Goal: Task Accomplishment & Management: Complete application form

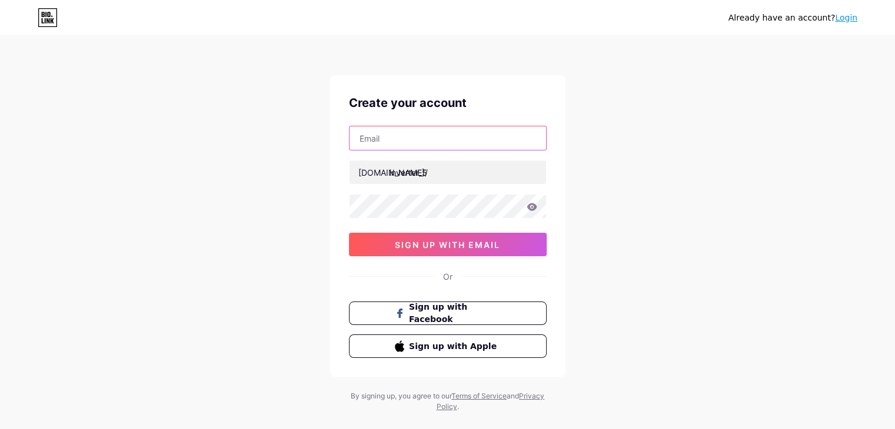
click at [413, 149] on input "text" at bounding box center [447, 138] width 196 height 24
type input "[PERSON_NAME][EMAIL_ADDRESS][DOMAIN_NAME]"
click at [656, 229] on div "Already have an account? Login Create your account [PERSON_NAME][EMAIL_ADDRESS]…" at bounding box center [447, 225] width 895 height 450
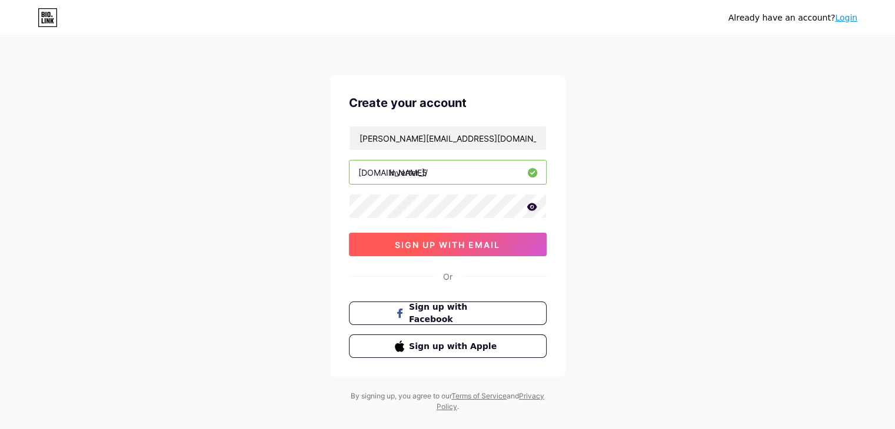
click at [483, 241] on span "sign up with email" at bounding box center [447, 245] width 105 height 10
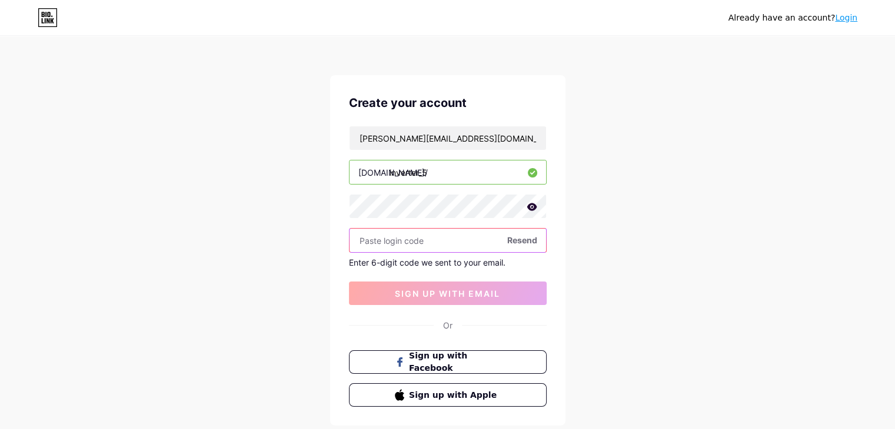
paste input "577219"
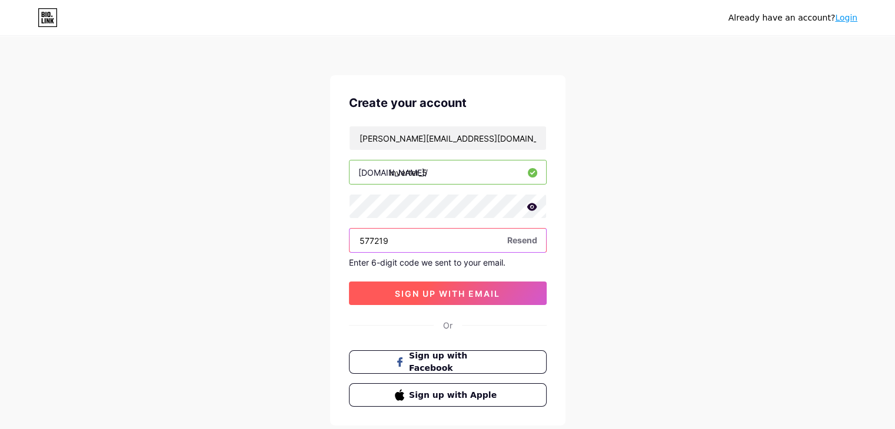
type input "577219"
click at [423, 289] on span "sign up with email" at bounding box center [447, 294] width 105 height 10
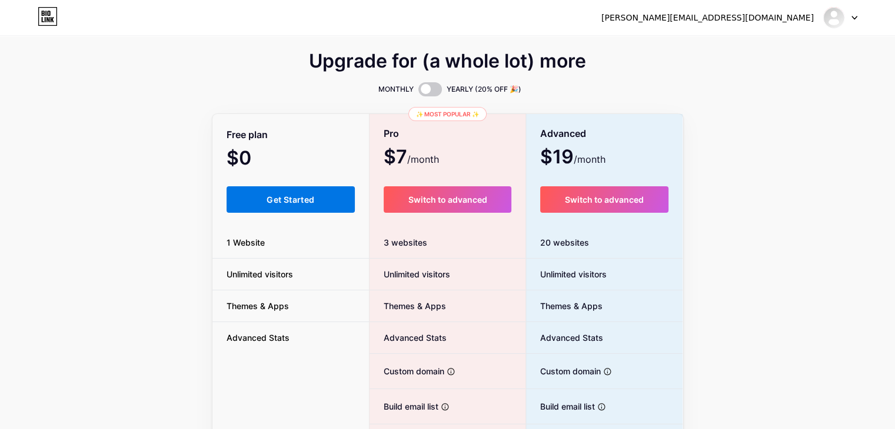
click at [299, 206] on button "Get Started" at bounding box center [290, 199] width 129 height 26
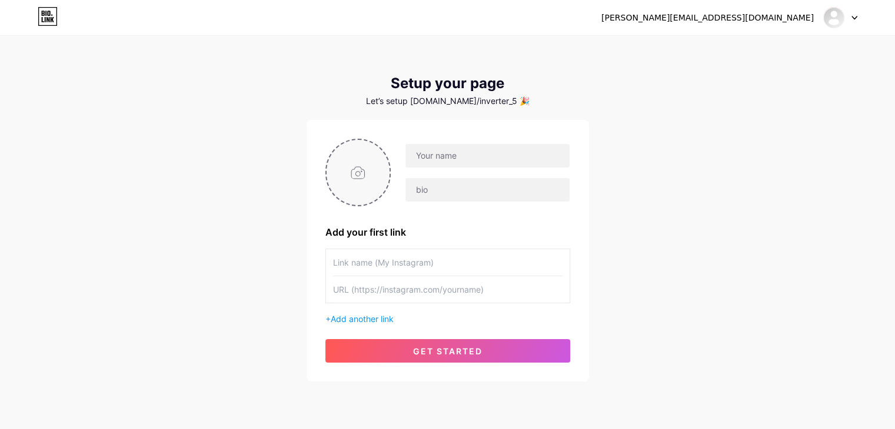
click at [376, 154] on input "file" at bounding box center [358, 172] width 64 height 65
type input "C:\fakepath\0dfb28010f8123290d5525923360391b.jpg"
click at [470, 162] on input "text" at bounding box center [487, 156] width 164 height 24
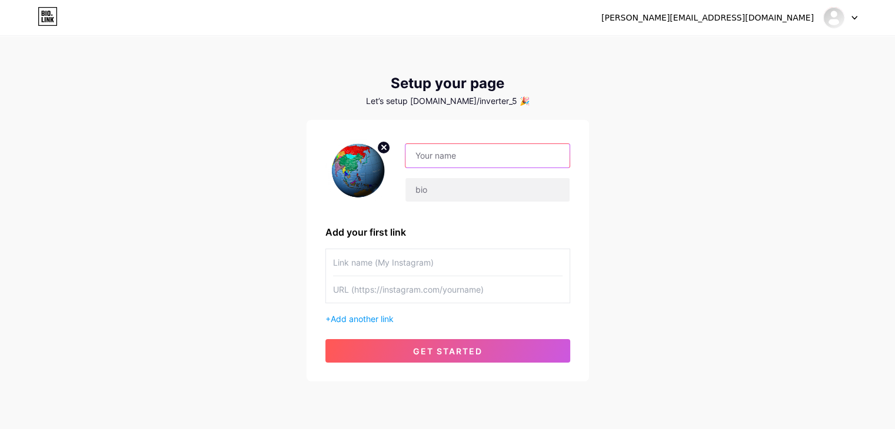
paste input "Versatile inverter"
type input "Versatile inverter"
click at [443, 198] on input "text" at bounding box center [487, 190] width 164 height 24
paste input "Versatile inverter offering precise control, high efficiency, and long-lasting …"
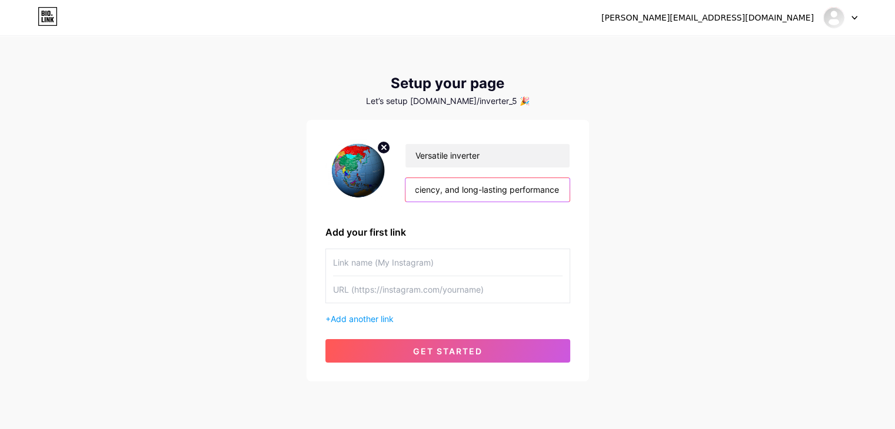
type input "Versatile inverter offering precise control, high efficiency, and long-lasting …"
click at [405, 291] on input "text" at bounding box center [447, 289] width 229 height 26
paste input "[URL][DOMAIN_NAME]"
type input "[URL][DOMAIN_NAME]"
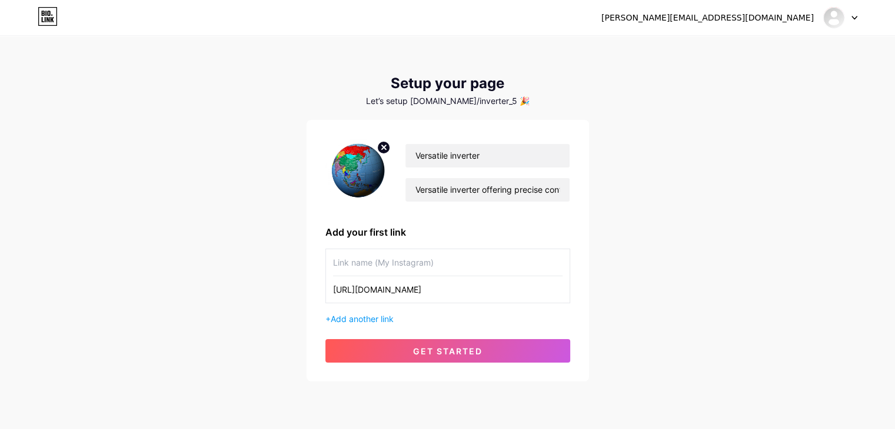
click at [376, 267] on input "text" at bounding box center [447, 262] width 229 height 26
paste input "Share the application principle of best solar lights and solar powered led outd…"
type input "Share the application principle of best solar lights and solar powered led outd…"
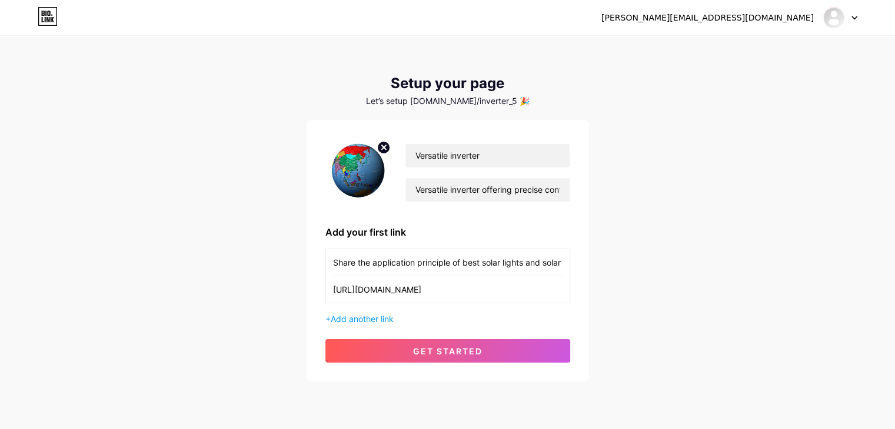
click at [365, 313] on div "+ Add another link" at bounding box center [447, 319] width 245 height 12
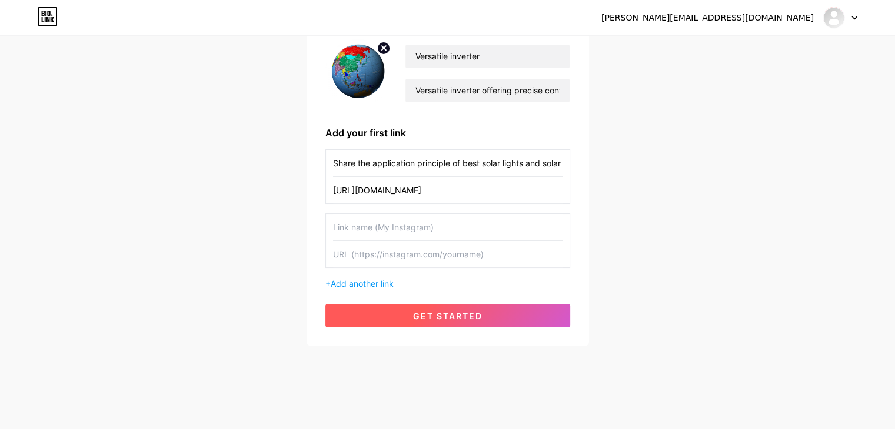
scroll to position [101, 0]
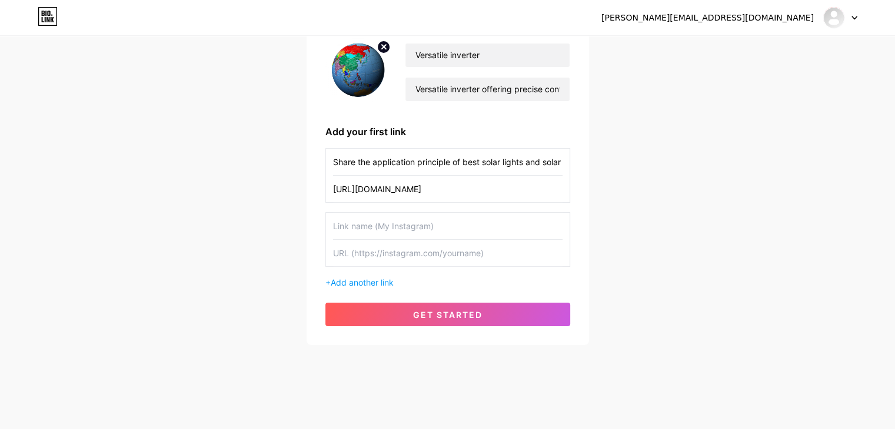
click at [395, 256] on input "text" at bounding box center [447, 253] width 229 height 26
paste input "[URL][DOMAIN_NAME]"
type input "[URL][DOMAIN_NAME]"
click at [413, 226] on input "text" at bounding box center [447, 226] width 229 height 26
paste input "The ultimate guide to off grid electric power systems and power systems enginee…"
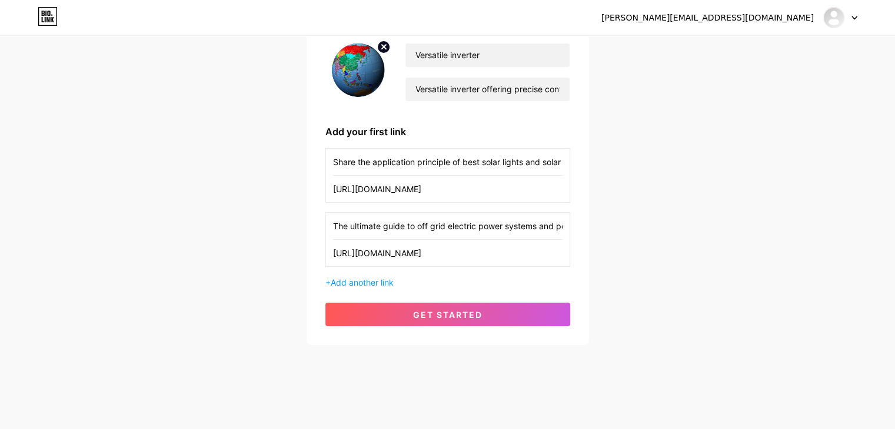
scroll to position [0, 102]
type input "The ultimate guide to off grid electric power systems and power systems enginee…"
click at [373, 282] on span "Add another link" at bounding box center [362, 283] width 63 height 10
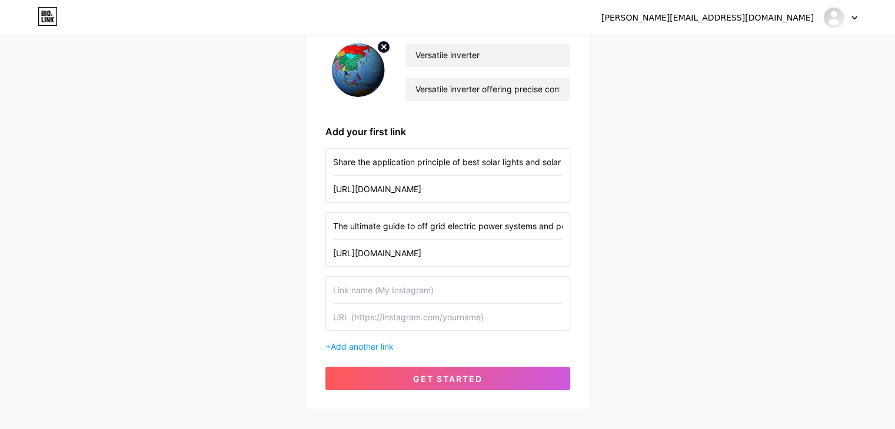
click at [409, 323] on input "text" at bounding box center [447, 317] width 229 height 26
paste input "[URL][DOMAIN_NAME]"
type input "[URL][DOMAIN_NAME]"
click at [422, 286] on input "text" at bounding box center [447, 290] width 229 height 26
paste input "Manufacturing technology of silicon solar photovoltaic cell"
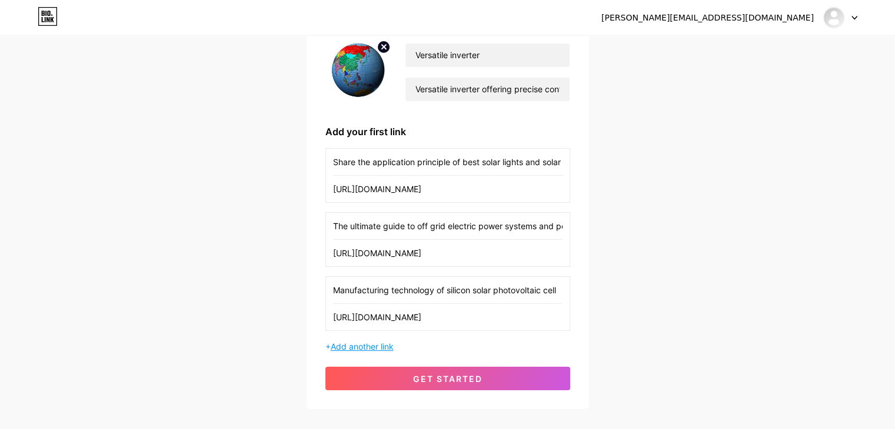
type input "Manufacturing technology of silicon solar photovoltaic cell"
click at [370, 346] on span "Add another link" at bounding box center [362, 347] width 63 height 10
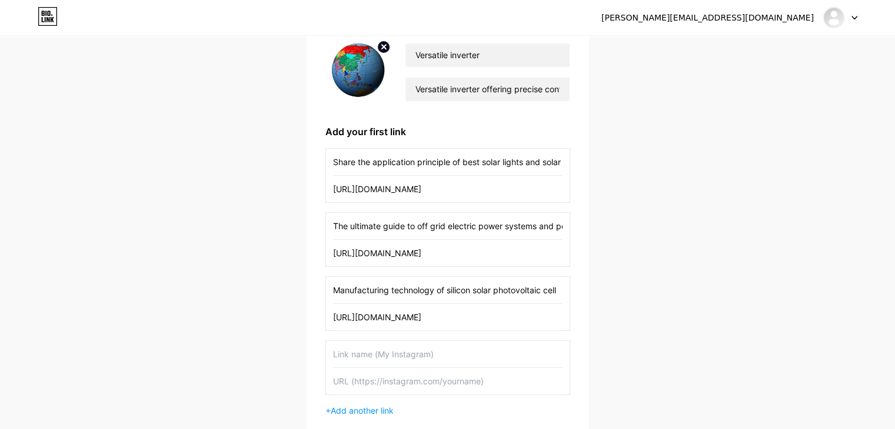
click at [398, 379] on input "text" at bounding box center [447, 381] width 229 height 26
paste input "[URL][DOMAIN_NAME]"
type input "[URL][DOMAIN_NAME]"
click at [409, 345] on input "text" at bounding box center [447, 354] width 229 height 26
paste input "Share most efficient off grid solar panels and solar panel system knowledge"
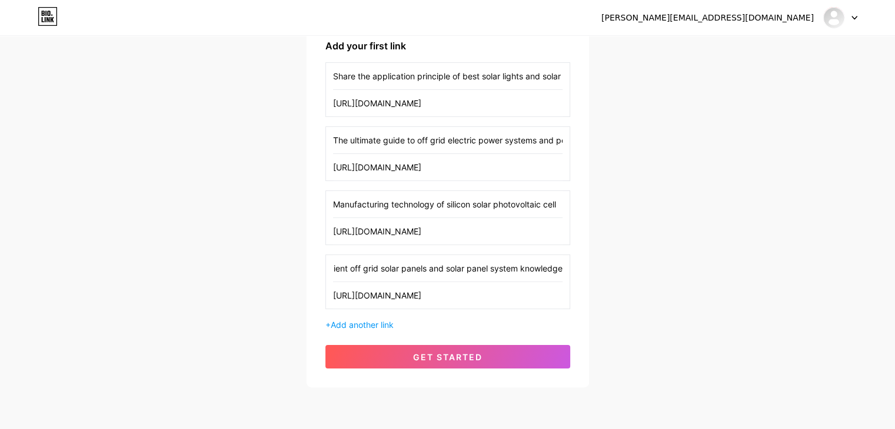
scroll to position [218, 0]
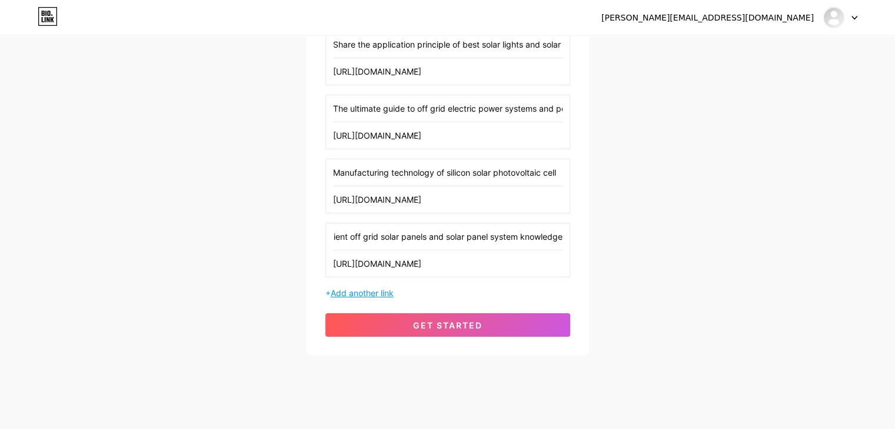
type input "Share most efficient off grid solar panels and solar panel system knowledge"
click at [364, 293] on span "Add another link" at bounding box center [362, 293] width 63 height 10
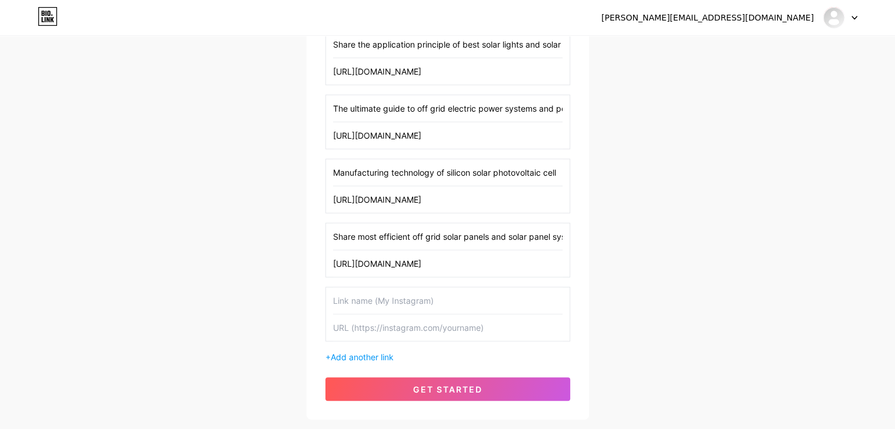
click at [400, 328] on input "text" at bounding box center [447, 328] width 229 height 26
paste input "[URL][DOMAIN_NAME]"
type input "[URL][DOMAIN_NAME]"
click at [366, 301] on input "text" at bounding box center [447, 301] width 229 height 26
paste input "Solar led lights design and solar powered led outdoor street lights application"
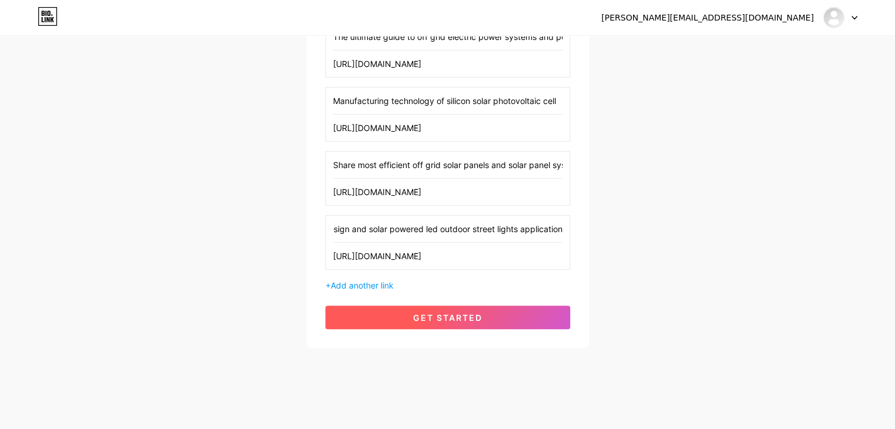
scroll to position [292, 0]
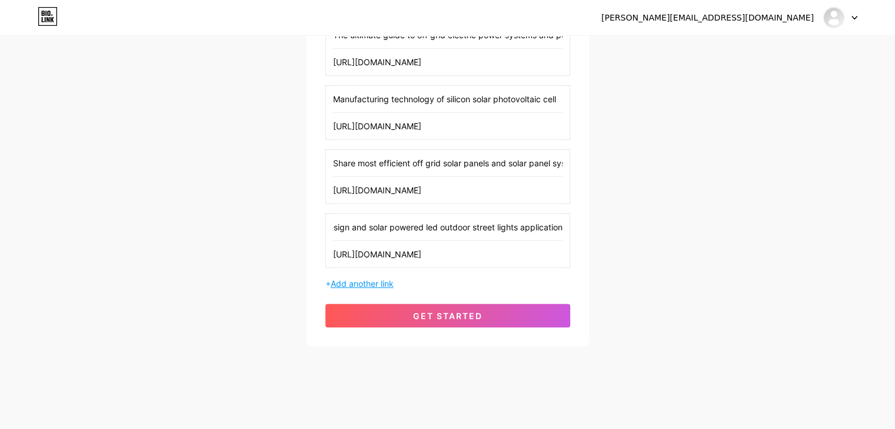
type input "Solar led lights design and solar powered led outdoor street lights application"
click at [366, 280] on span "Add another link" at bounding box center [362, 284] width 63 height 10
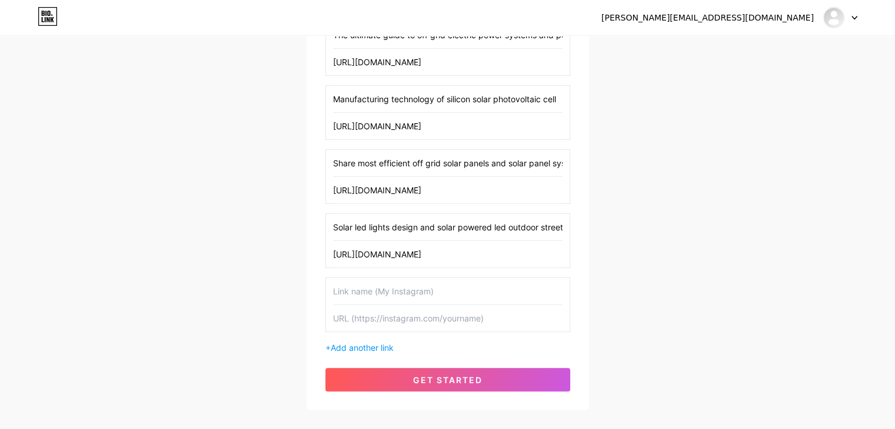
click at [372, 328] on input "text" at bounding box center [447, 318] width 229 height 26
paste input "[URL][DOMAIN_NAME]"
type input "[URL][DOMAIN_NAME]"
click at [373, 288] on input "text" at bounding box center [447, 291] width 229 height 26
paste input "Battery Power Plus"
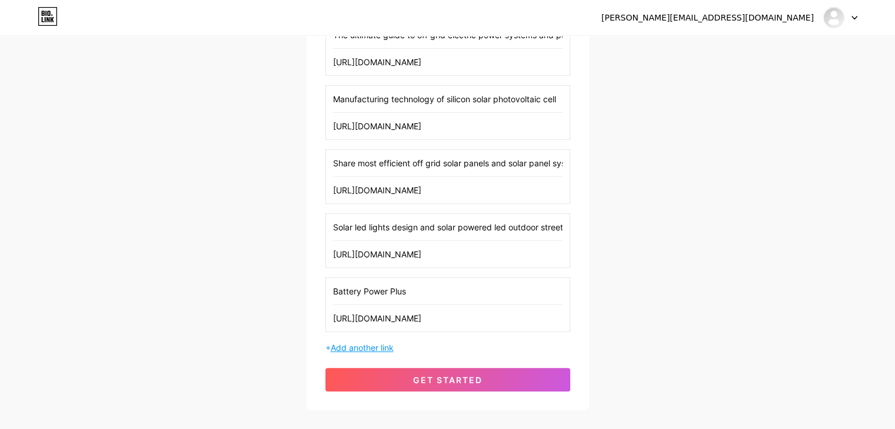
type input "Battery Power Plus"
click at [366, 347] on span "Add another link" at bounding box center [362, 348] width 63 height 10
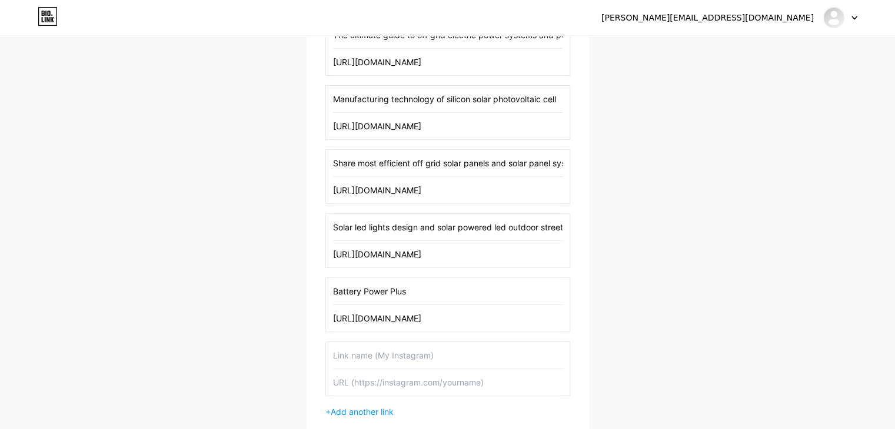
click at [378, 382] on input "text" at bounding box center [447, 382] width 229 height 26
paste input "[URL][DOMAIN_NAME]"
type input "[URL][DOMAIN_NAME]"
click at [400, 350] on input "text" at bounding box center [447, 355] width 229 height 26
paste input "Professional introduces of how do electric cars work and best new fully electri…"
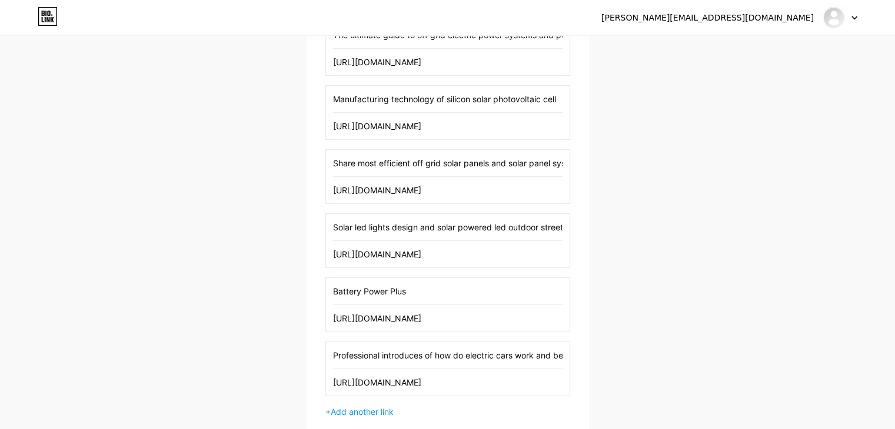
scroll to position [0, 97]
type input "Professional introduces of how do electric cars work and best new fully electri…"
click at [377, 407] on span "Add another link" at bounding box center [362, 412] width 63 height 10
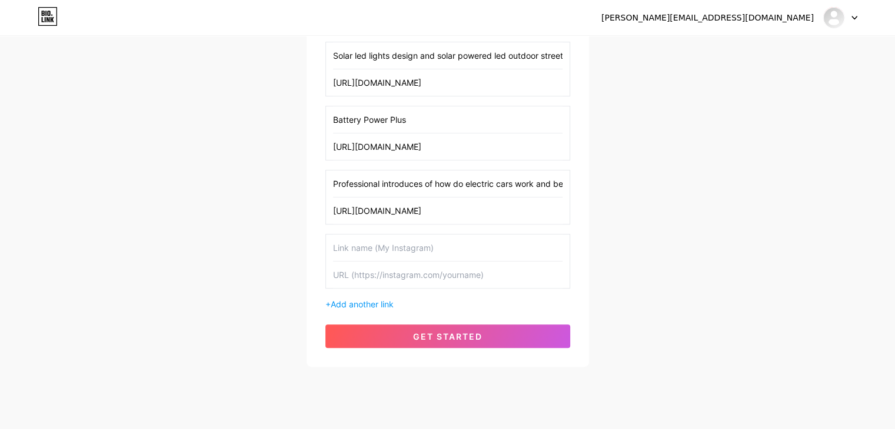
scroll to position [468, 0]
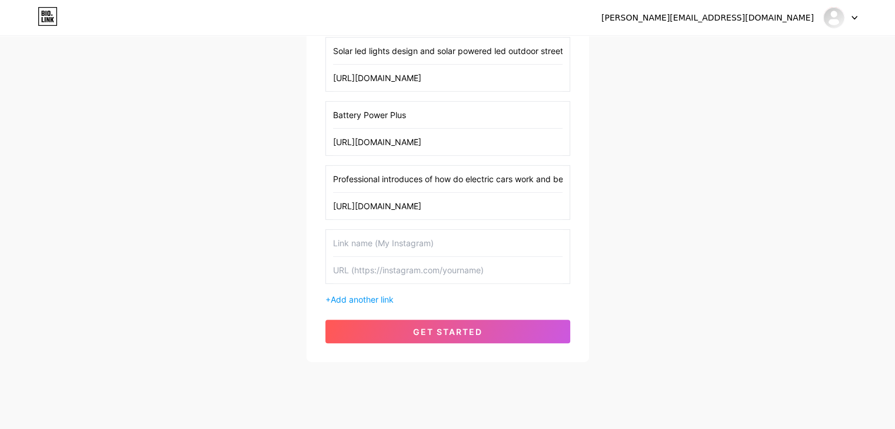
click at [381, 271] on input "text" at bounding box center [447, 270] width 229 height 26
paste input "[URL][DOMAIN_NAME]"
type input "[URL][DOMAIN_NAME]"
click at [393, 238] on input "text" at bounding box center [447, 243] width 229 height 26
paste input "Professional introduction high efficiency solar panels and solar photovoltaic c…"
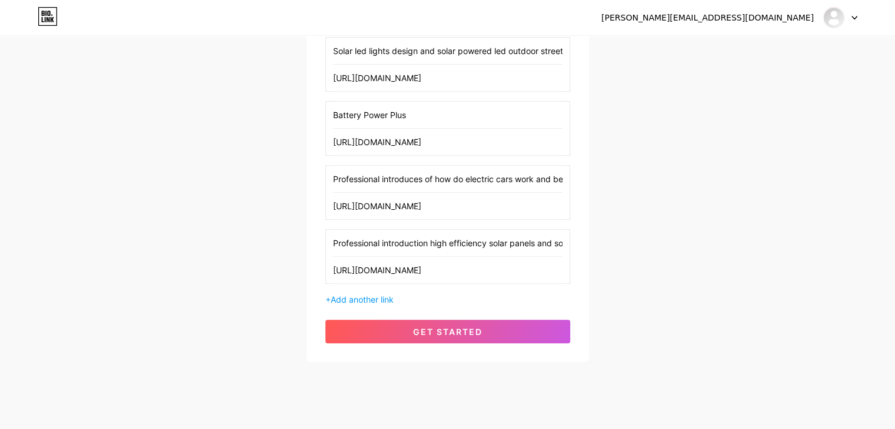
scroll to position [0, 79]
type input "Professional introduction high efficiency solar panels and solar photovoltaic c…"
click at [352, 302] on div "+ Add another link" at bounding box center [447, 299] width 245 height 12
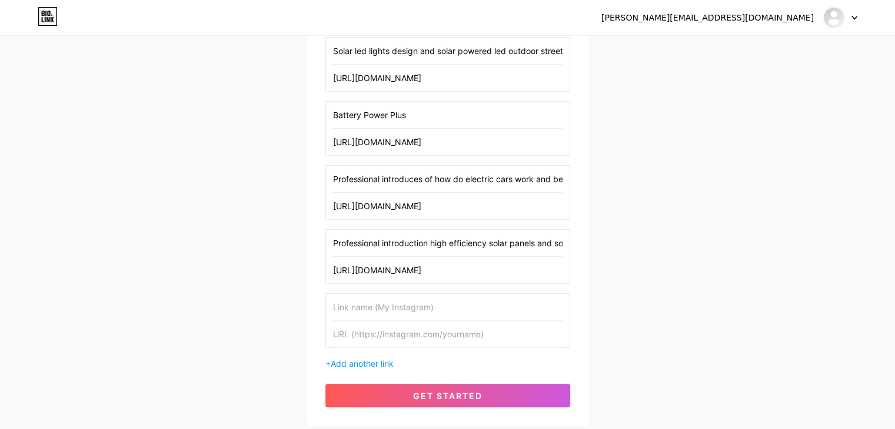
click at [373, 339] on input "text" at bounding box center [447, 334] width 229 height 26
paste input "[URL][DOMAIN_NAME]"
type input "[URL][DOMAIN_NAME]"
click at [395, 305] on input "text" at bounding box center [447, 307] width 229 height 26
paste input "Professional introduction to dye sensitized solar cell and organic solar cell"
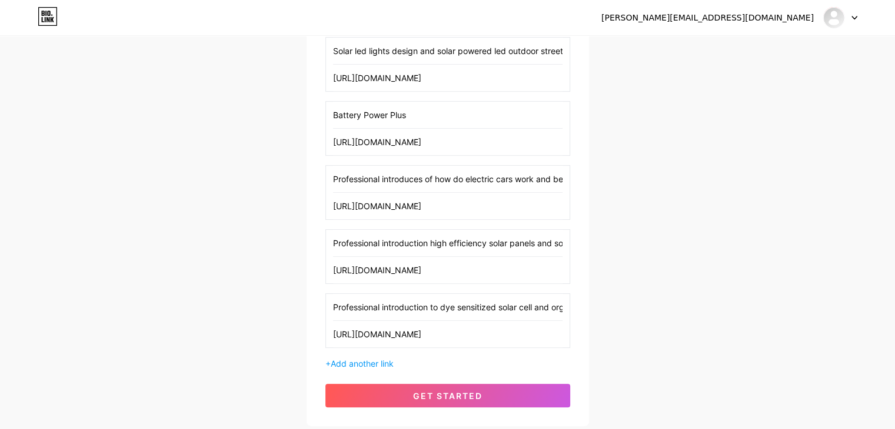
scroll to position [0, 57]
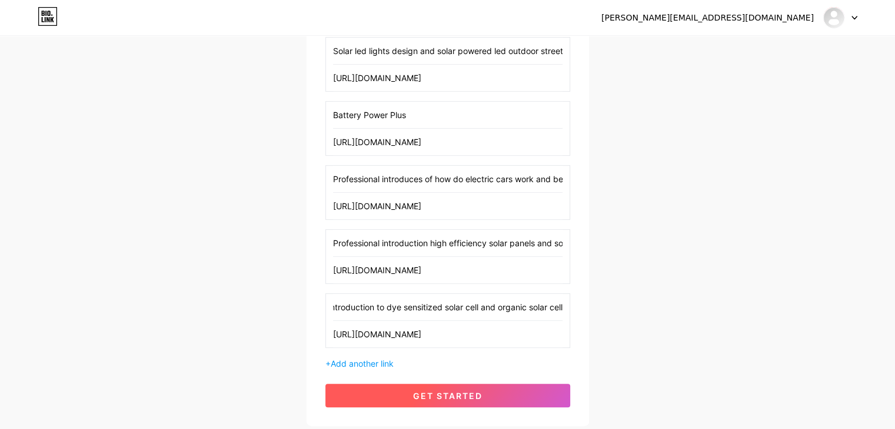
type input "Professional introduction to dye sensitized solar cell and organic solar cell"
click at [423, 391] on span "get started" at bounding box center [447, 396] width 69 height 10
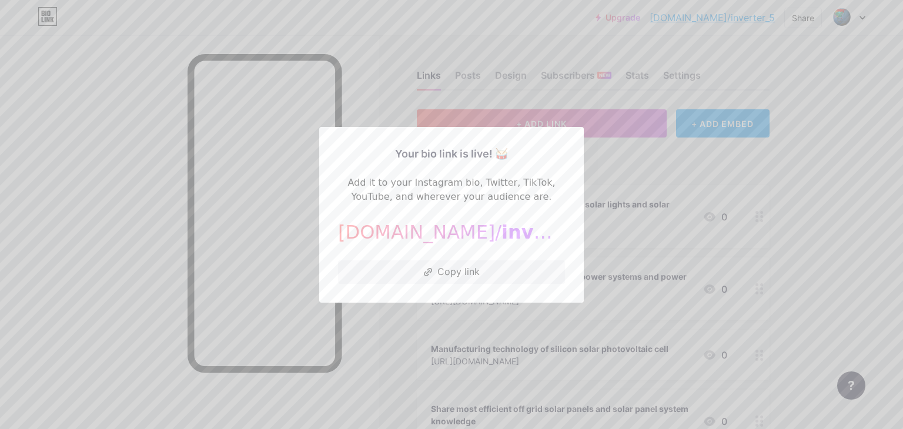
click at [701, 158] on div at bounding box center [451, 214] width 903 height 429
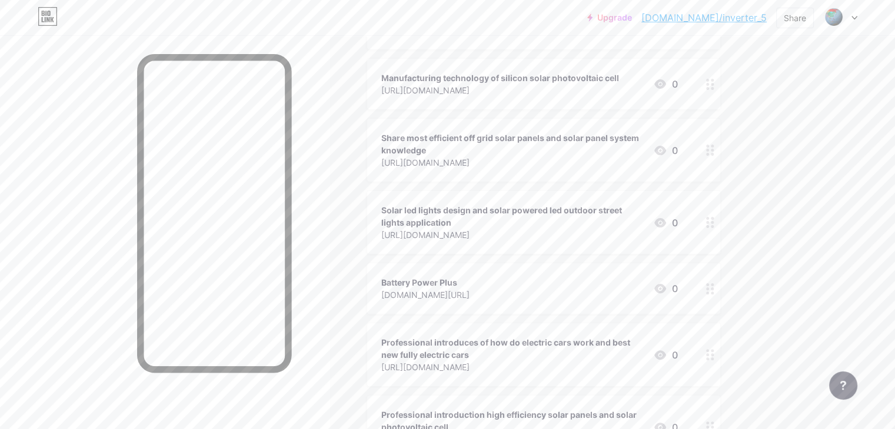
scroll to position [294, 0]
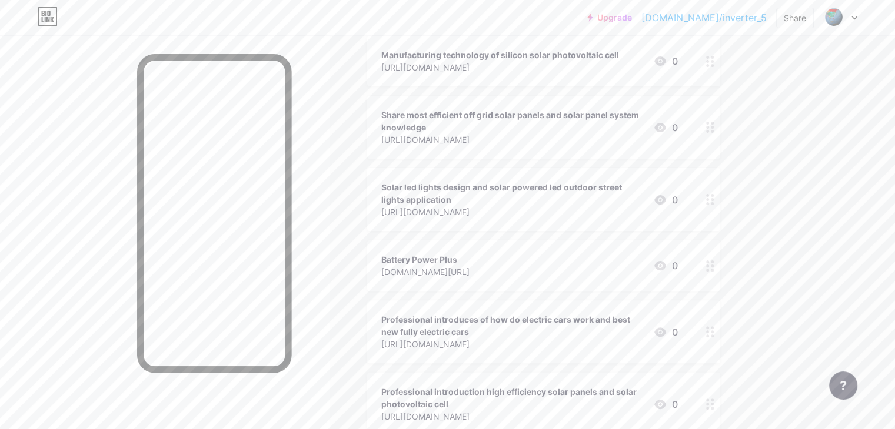
click at [636, 270] on div "Battery Power Plus [DOMAIN_NAME][URL] 0" at bounding box center [529, 265] width 296 height 27
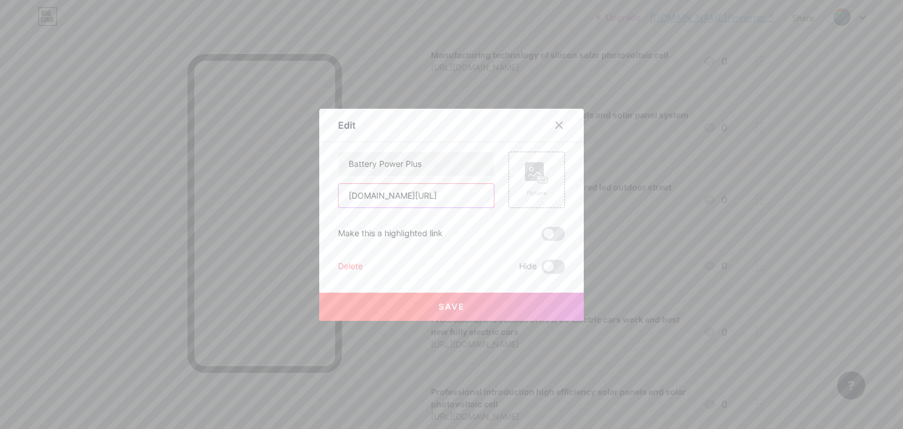
click at [454, 198] on input "[DOMAIN_NAME][URL]" at bounding box center [416, 196] width 155 height 24
paste input "https://"
type input "[URL][DOMAIN_NAME]"
click at [439, 304] on span "Save" at bounding box center [452, 307] width 26 height 10
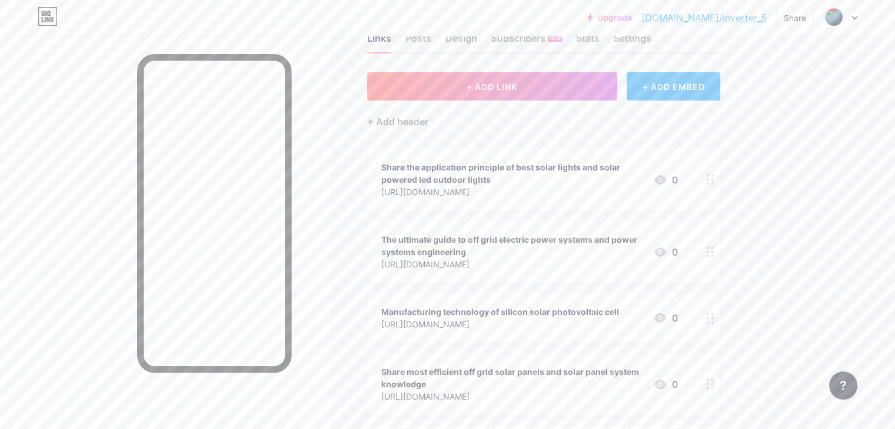
scroll to position [0, 0]
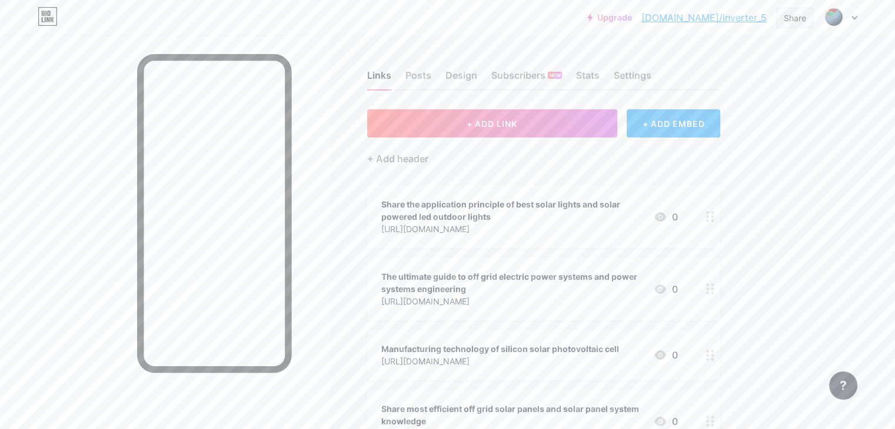
click at [786, 18] on div "Share" at bounding box center [794, 18] width 22 height 12
click at [742, 61] on div "Copy link" at bounding box center [725, 60] width 175 height 28
